Goal: Information Seeking & Learning: Learn about a topic

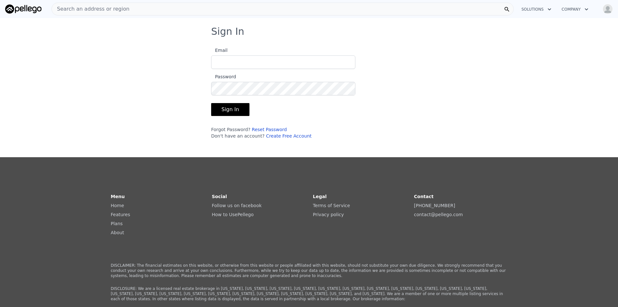
type input "[EMAIL_ADDRESS][DOMAIN_NAME]"
click at [234, 110] on button "Sign In" at bounding box center [230, 109] width 38 height 13
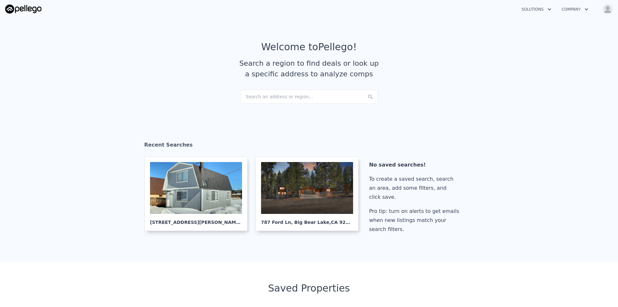
click at [258, 97] on div "Search an address or region..." at bounding box center [309, 97] width 138 height 14
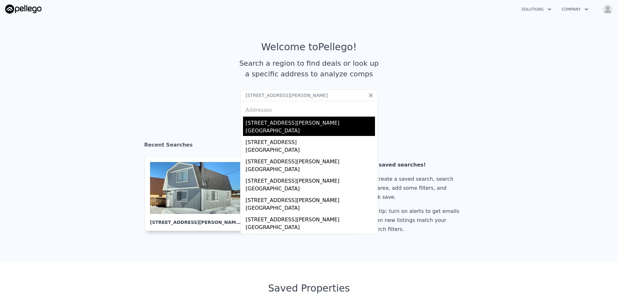
type input "[STREET_ADDRESS][PERSON_NAME]"
click at [294, 128] on div "[GEOGRAPHIC_DATA]" at bounding box center [310, 131] width 129 height 9
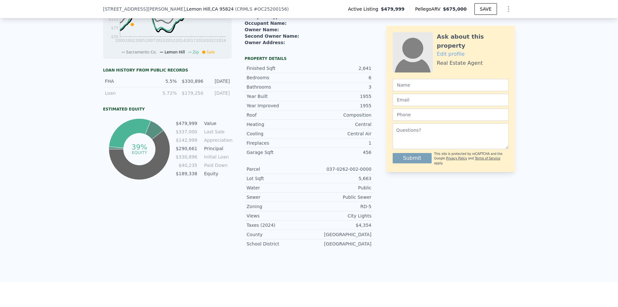
scroll to position [158, 0]
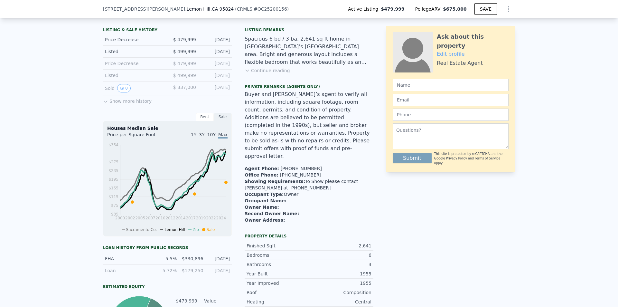
drag, startPoint x: 390, startPoint y: 176, endPoint x: 403, endPoint y: 110, distance: 67.0
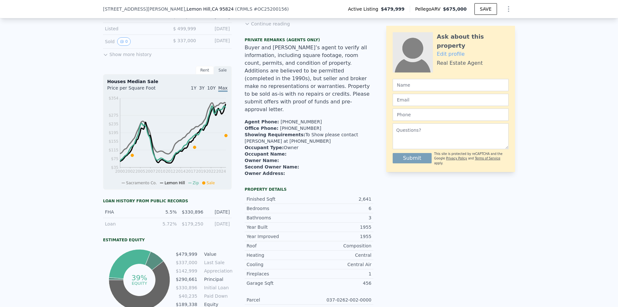
scroll to position [0, 0]
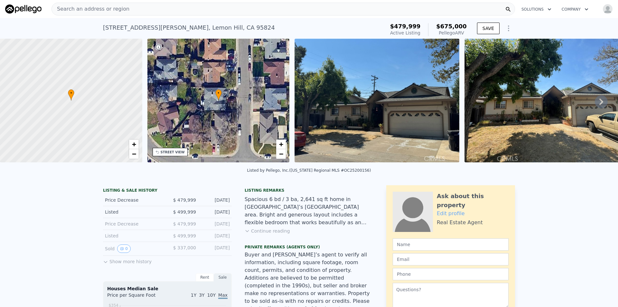
drag, startPoint x: 457, startPoint y: 217, endPoint x: 483, endPoint y: 143, distance: 78.3
click at [294, 221] on div "Spacious 6 bd / 3 ba, 2,641 sq ft home in [GEOGRAPHIC_DATA]’s [GEOGRAPHIC_DATA]…" at bounding box center [309, 211] width 129 height 31
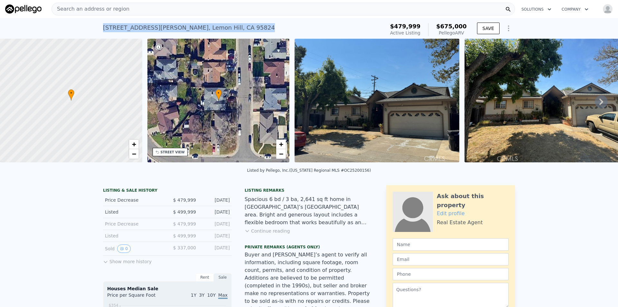
drag, startPoint x: 215, startPoint y: 23, endPoint x: 98, endPoint y: 34, distance: 118.4
click at [98, 34] on div "[STREET_ADDRESS][PERSON_NAME] Active at $479,999 (~ARV $675k ) $479,999 Active …" at bounding box center [309, 28] width 618 height 21
copy div "[STREET_ADDRESS][PERSON_NAME][PERSON_NAME]"
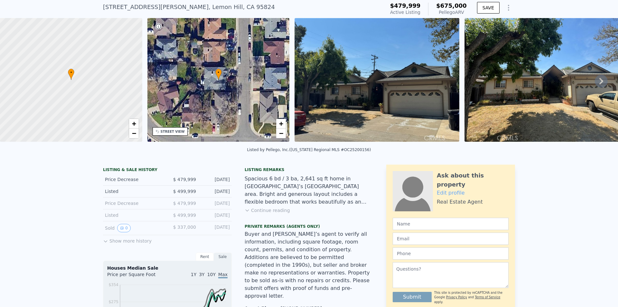
scroll to position [2, 0]
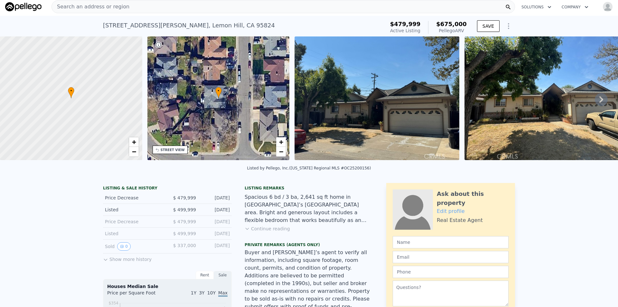
click at [187, 30] on div "[STREET_ADDRESS][PERSON_NAME][PERSON_NAME]" at bounding box center [189, 25] width 172 height 9
copy div "[STREET_ADDRESS][PERSON_NAME] Active at $479,999 (~ARV $675k )"
